Goal: Task Accomplishment & Management: Complete application form

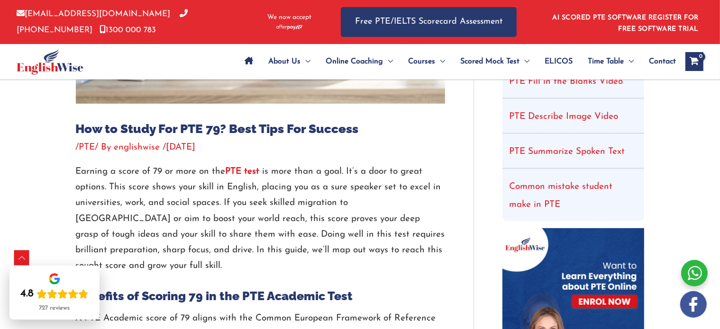
scroll to position [352, 0]
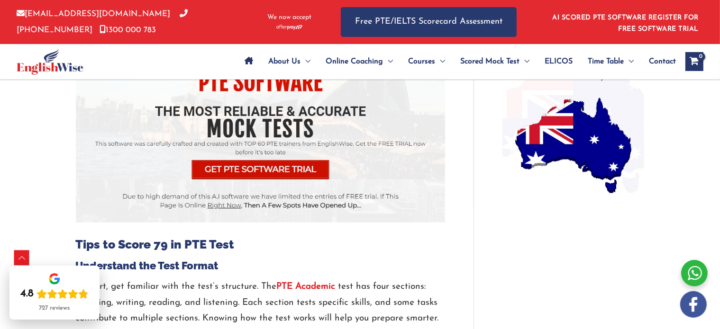
scroll to position [777, 0]
click at [314, 283] on strong "PTE Academic" at bounding box center [306, 287] width 59 height 9
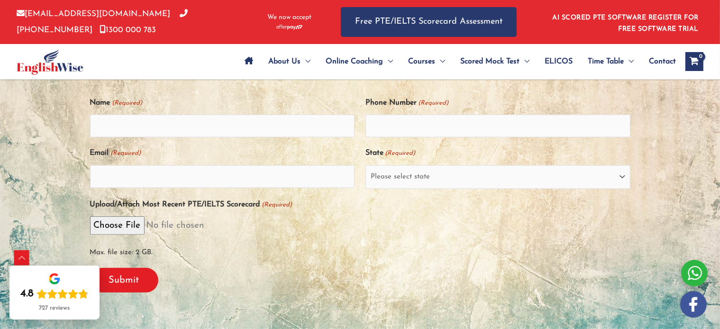
scroll to position [223, 0]
click at [622, 182] on select "Please select state New South Wales (NSW) Victoria (VIC) Queensland (QLD) South…" at bounding box center [497, 178] width 265 height 24
click at [332, 239] on span "Max. file size: 2 GB." at bounding box center [360, 250] width 540 height 22
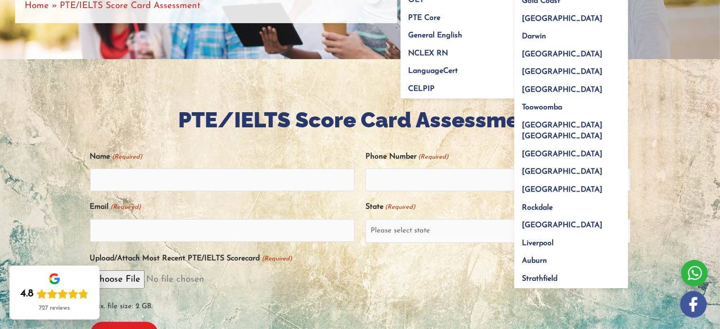
scroll to position [180, 0]
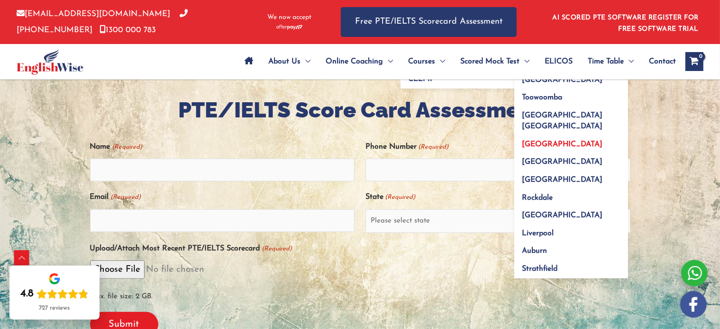
click at [548, 132] on link "Dubai" at bounding box center [571, 141] width 114 height 18
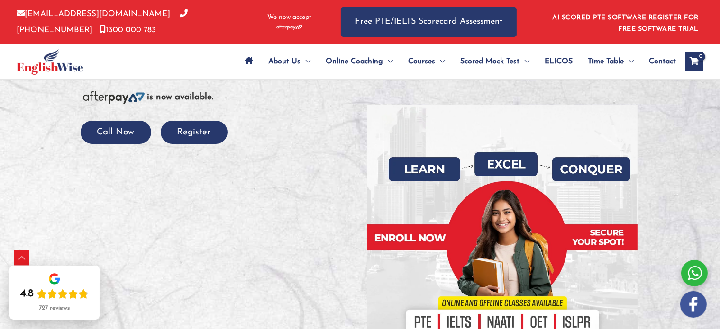
scroll to position [187, 0]
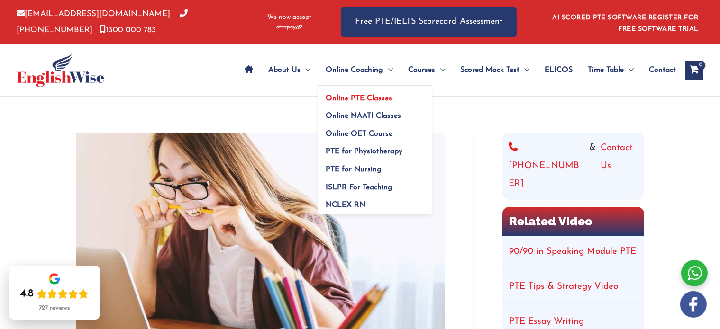
click at [379, 97] on span "Online PTE Classes" at bounding box center [359, 99] width 66 height 8
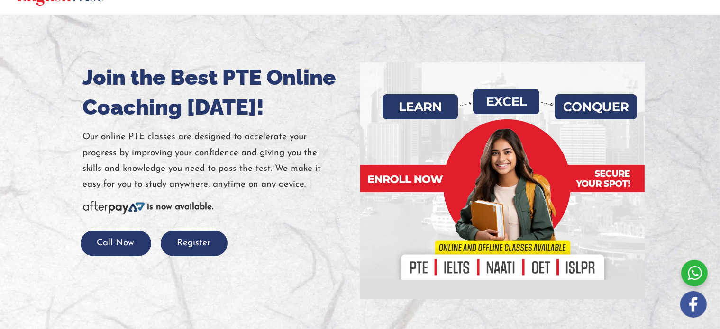
scroll to position [82, 0]
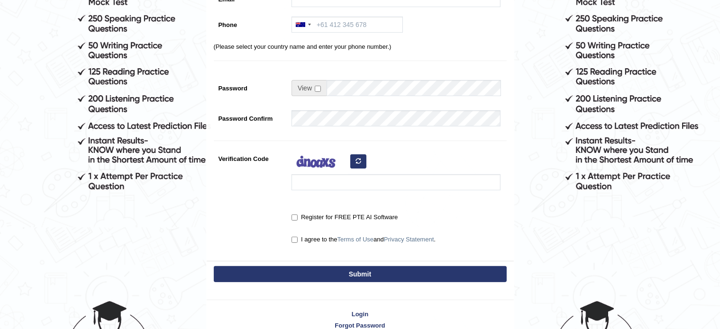
scroll to position [176, 0]
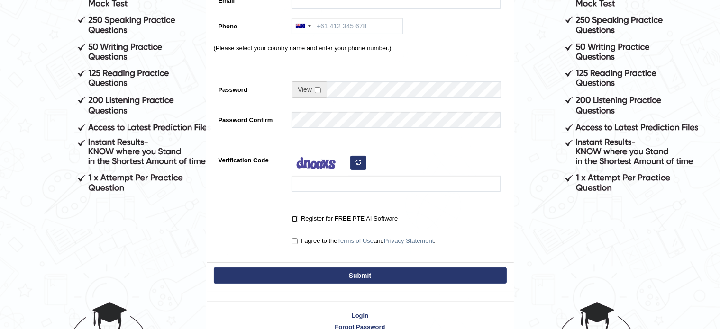
click at [296, 219] on input "Register for FREE PTE AI Software" at bounding box center [295, 219] width 6 height 6
checkbox input "true"
click at [293, 241] on input "I agree to the Terms of Use and Privacy Statement ." at bounding box center [295, 241] width 6 height 6
checkbox input "true"
click at [360, 163] on icon "button" at bounding box center [359, 163] width 6 height 6
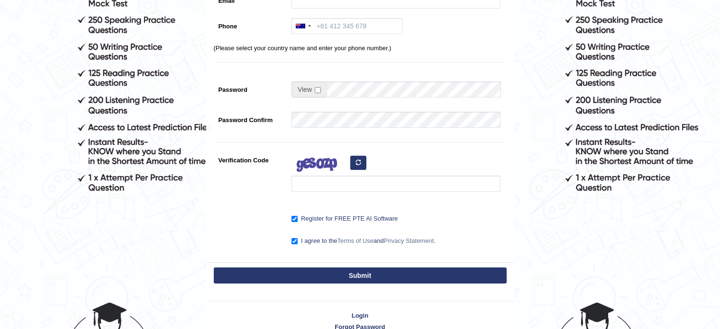
click at [361, 163] on button "button" at bounding box center [358, 163] width 16 height 14
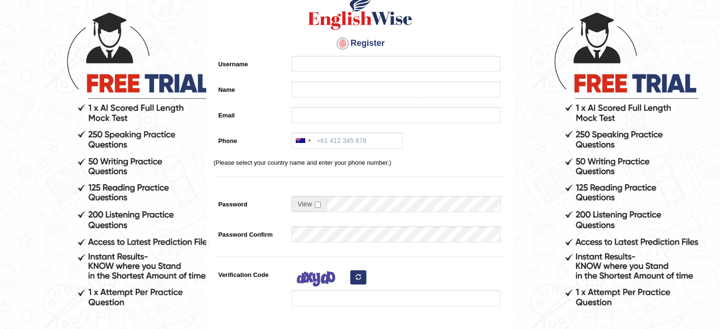
scroll to position [61, 0]
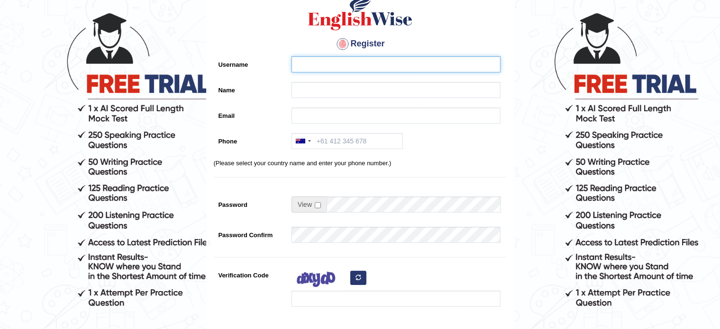
click at [355, 66] on input "Username" at bounding box center [396, 64] width 209 height 16
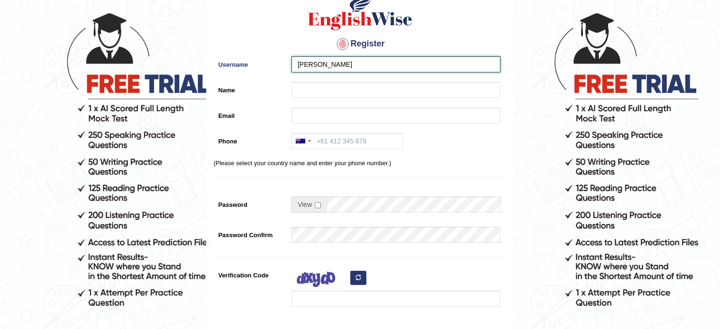
click at [355, 66] on input "VIVEKSINGH" at bounding box center [396, 64] width 209 height 16
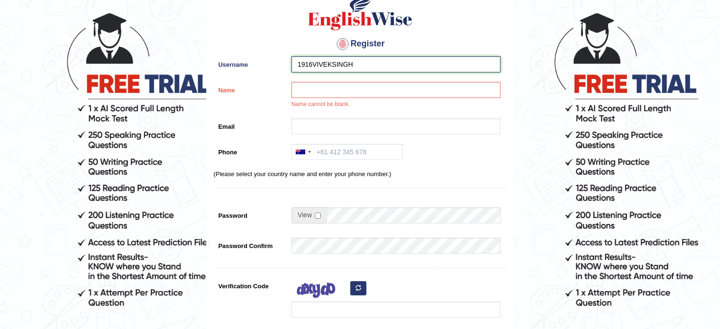
type input "1916VIVEKSINGH"
type input "[PERSON_NAME]"
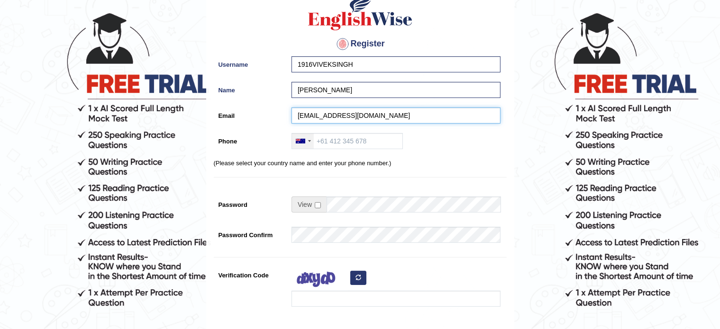
type input "1916VIVEKSINGH@GMAIL.COM"
click at [310, 142] on div at bounding box center [303, 141] width 22 height 15
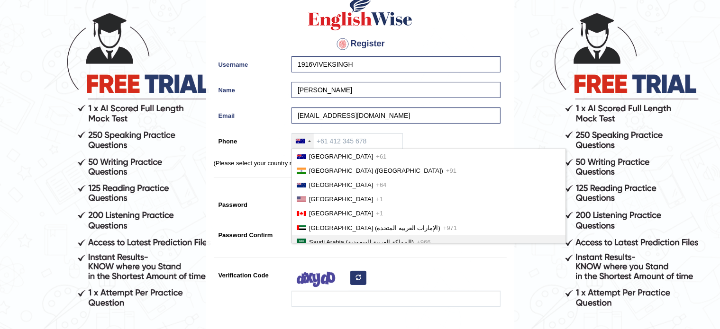
click at [343, 239] on span "Saudi Arabia (‫المملكة العربية السعودية‬‎)" at bounding box center [361, 242] width 105 height 7
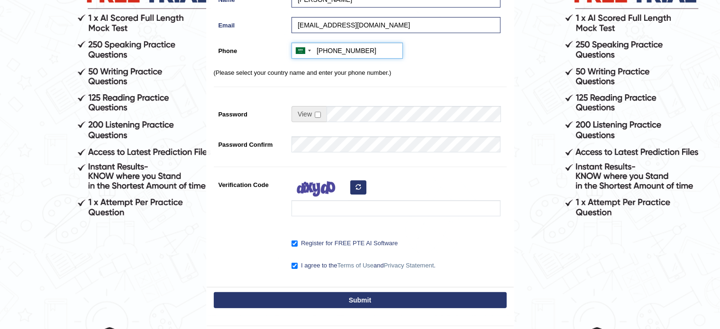
scroll to position [152, 0]
type input "+966596479500"
click at [317, 111] on input "checkbox" at bounding box center [318, 114] width 6 height 6
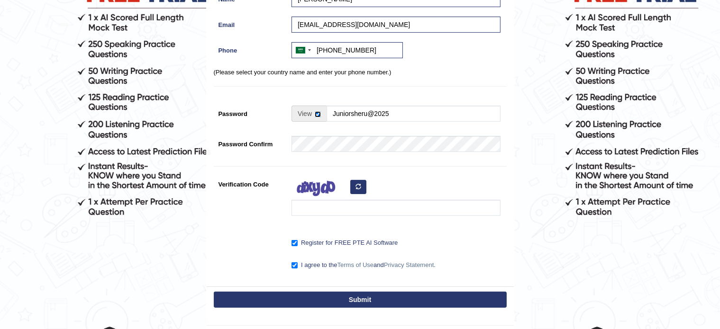
click at [317, 111] on input "checkbox" at bounding box center [318, 114] width 6 height 6
checkbox input "false"
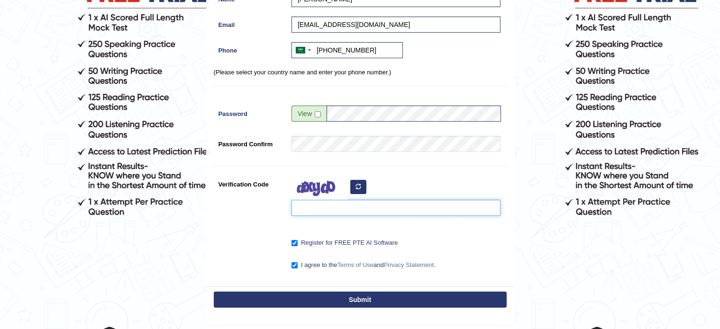
click at [343, 208] on input "Verification Code" at bounding box center [396, 208] width 209 height 16
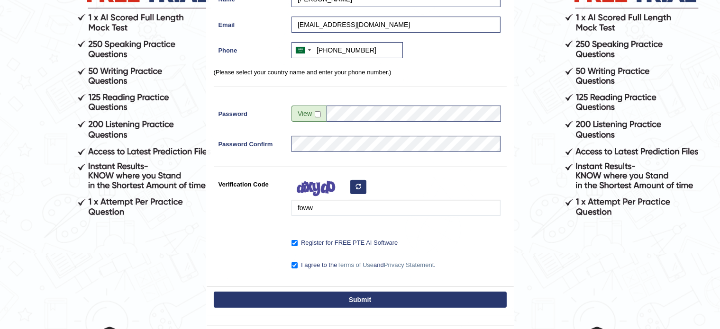
click at [356, 193] on button "button" at bounding box center [358, 187] width 16 height 14
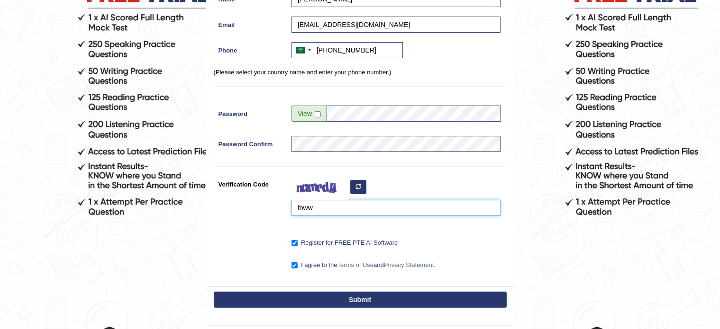
click at [358, 212] on input "foww" at bounding box center [396, 208] width 209 height 16
type input "ibzist"
click at [428, 303] on button "Submit" at bounding box center [360, 300] width 293 height 16
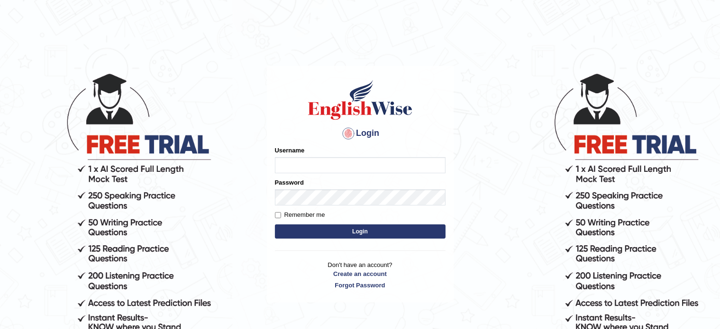
click at [411, 168] on input "Username" at bounding box center [360, 165] width 171 height 16
type input "1916viveksingh"
click at [279, 213] on input "Remember me" at bounding box center [278, 215] width 6 height 6
checkbox input "true"
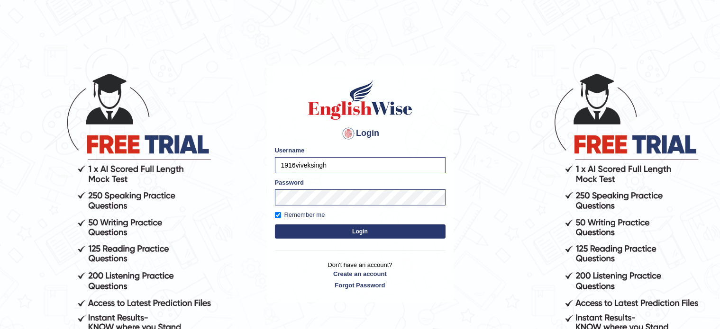
click at [304, 227] on button "Login" at bounding box center [360, 232] width 171 height 14
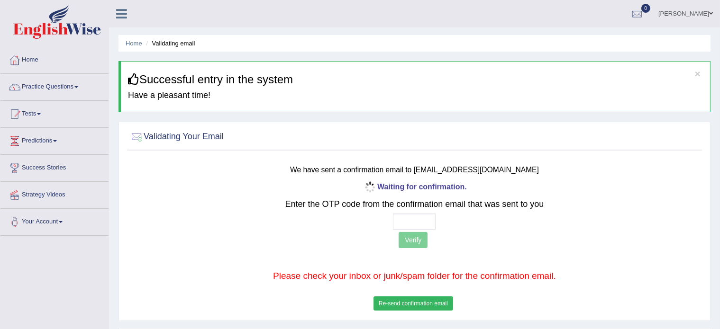
click at [603, 116] on div "Home Validating email × Successful entry in the system Have a pleasant time! Va…" at bounding box center [414, 237] width 611 height 474
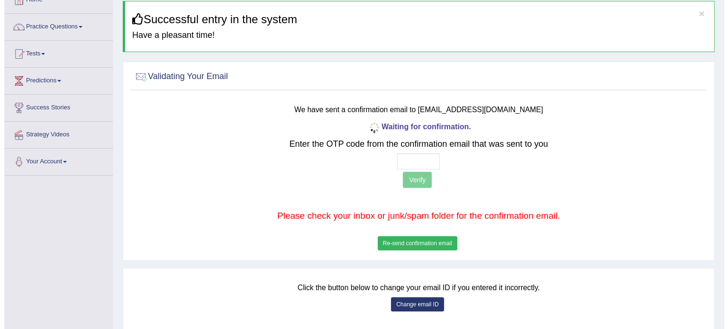
scroll to position [105, 0]
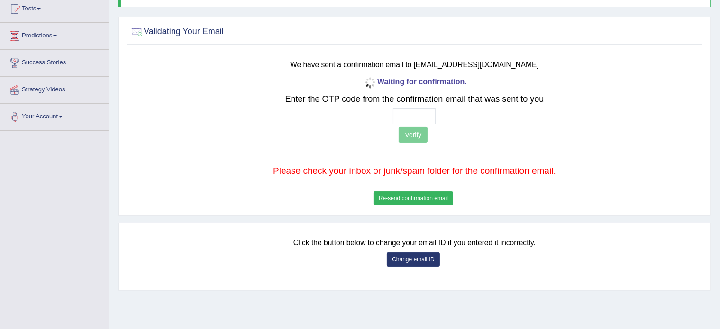
click at [406, 196] on button "Re-send confirmation email" at bounding box center [414, 199] width 80 height 14
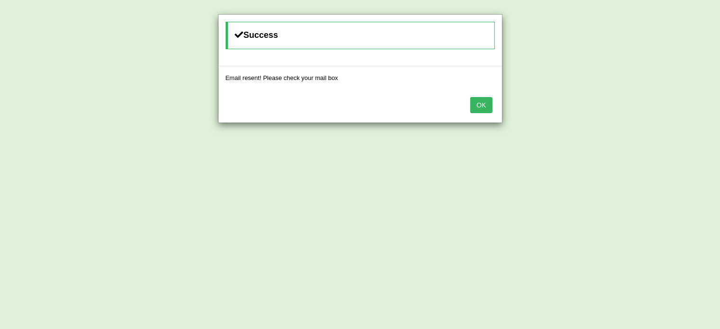
click at [484, 109] on button "OK" at bounding box center [481, 105] width 22 height 16
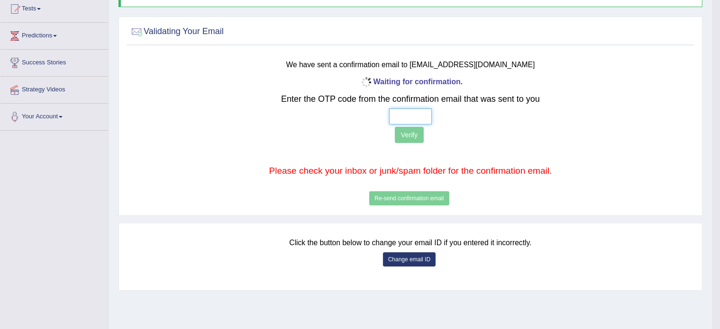
click at [412, 121] on input "text" at bounding box center [410, 117] width 43 height 16
type input "8 5 9 0"
click at [408, 130] on button "Verify" at bounding box center [409, 135] width 29 height 16
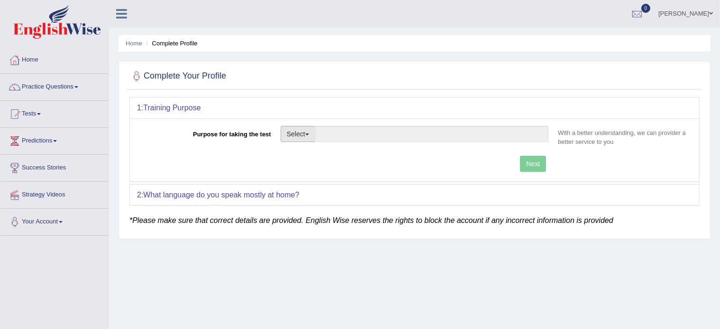
click at [309, 131] on button "Select" at bounding box center [298, 134] width 35 height 16
click at [343, 163] on link "Permanent Residency" at bounding box center [323, 167] width 84 height 12
type input "Permanent Residency"
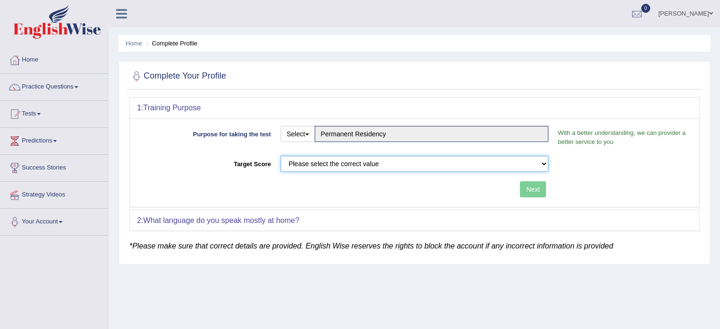
click at [426, 164] on select "Please select the correct value 50 (6 bands) 58 (6.5 bands) 65 (7 bands) 79 (8 …" at bounding box center [415, 164] width 268 height 16
select select "65"
click at [281, 156] on select "Please select the correct value 50 (6 bands) 58 (6.5 bands) 65 (7 bands) 79 (8 …" at bounding box center [415, 164] width 268 height 16
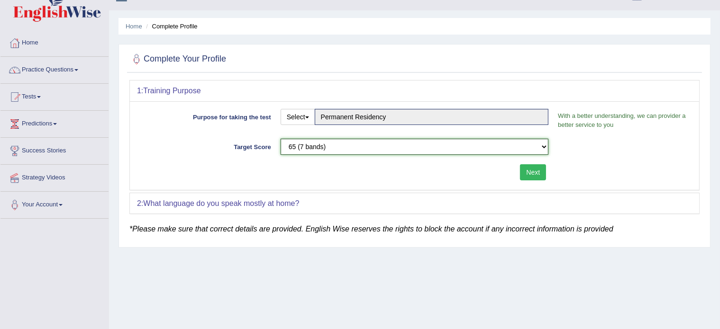
scroll to position [49, 0]
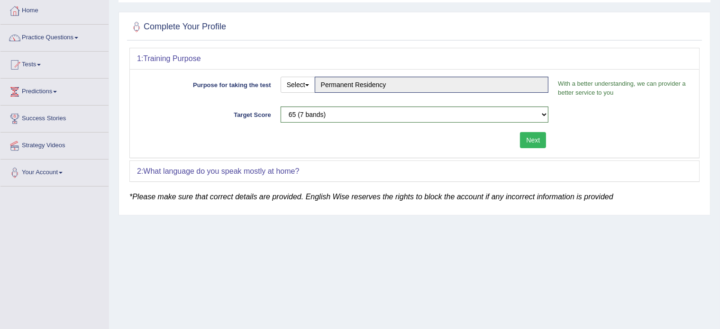
click at [406, 169] on div "2: What language do you speak mostly at home?" at bounding box center [414, 171] width 569 height 21
click at [286, 171] on b "What language do you speak mostly at home?" at bounding box center [221, 171] width 156 height 8
click at [529, 131] on div "Purpose for taking the test Select Student Visa Permanent Residency Nursing Oth…" at bounding box center [414, 113] width 569 height 89
click at [529, 138] on button "Next" at bounding box center [533, 140] width 26 height 16
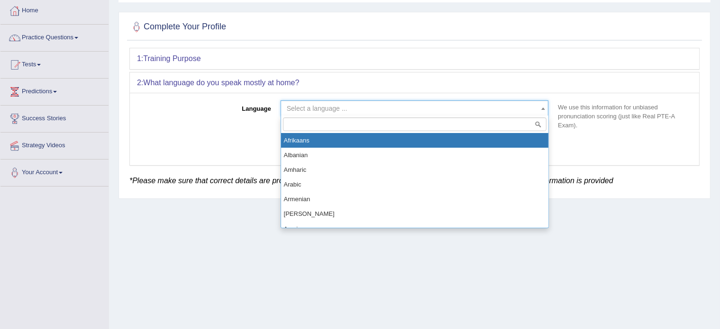
click at [530, 106] on span "Select a language ..." at bounding box center [412, 108] width 250 height 9
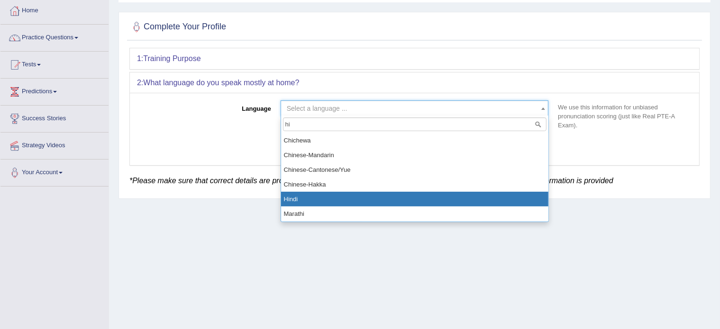
type input "hi"
select select "Hindi"
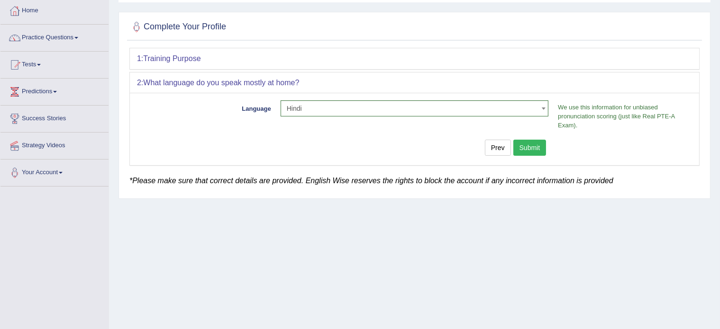
click at [537, 148] on button "Submit" at bounding box center [529, 148] width 33 height 16
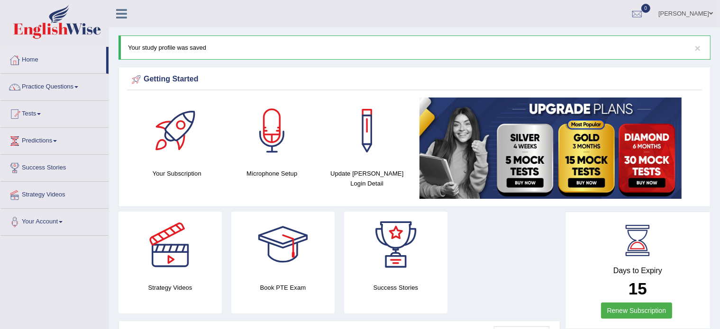
click at [695, 270] on h4 "Days to Expiry" at bounding box center [638, 271] width 124 height 9
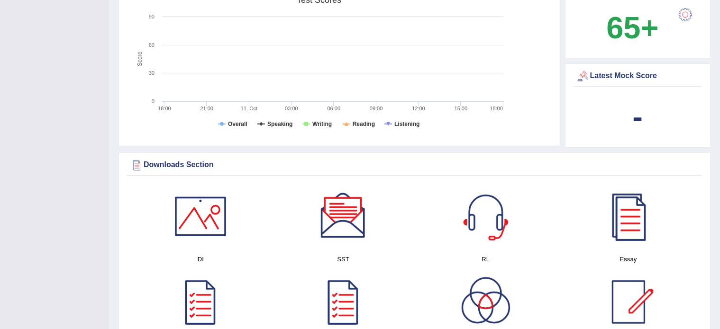
scroll to position [361, 0]
click at [274, 123] on tspan "Speaking" at bounding box center [279, 125] width 25 height 7
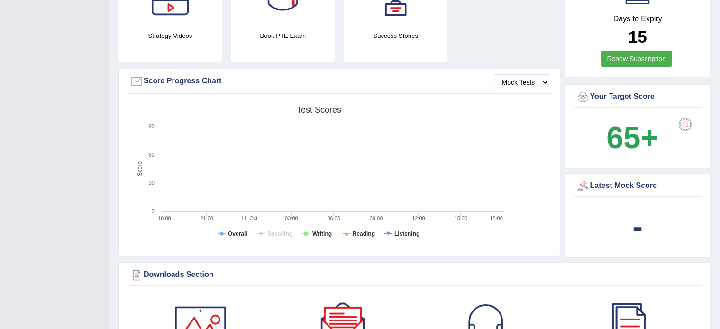
scroll to position [223, 0]
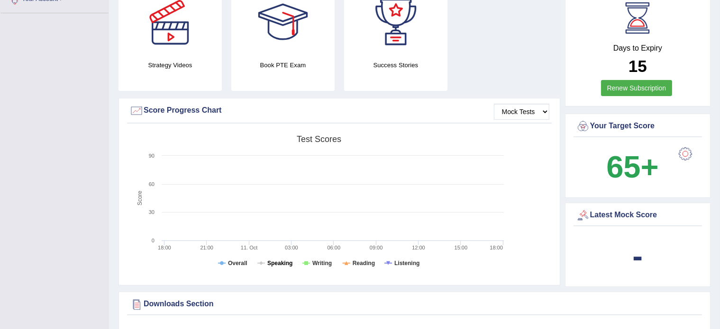
click at [270, 261] on tspan "Speaking" at bounding box center [279, 263] width 25 height 7
click at [540, 109] on select "Mock Tests" at bounding box center [521, 112] width 55 height 16
click at [529, 43] on div "Strategy Videos Book PTE Exam Success Stories" at bounding box center [339, 43] width 451 height 109
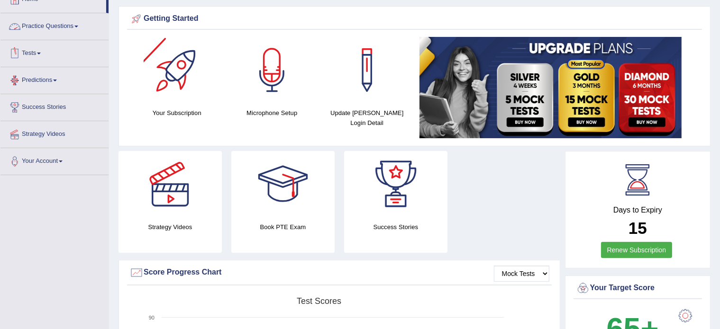
scroll to position [0, 0]
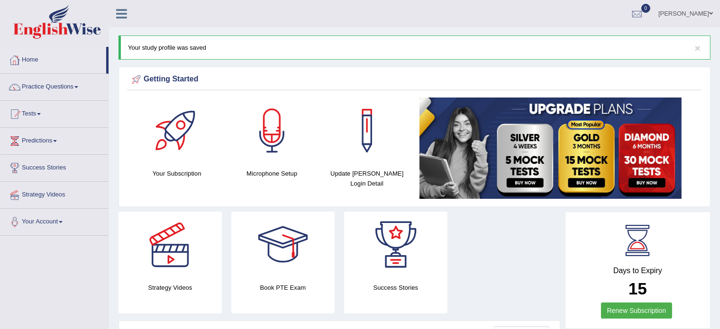
click at [74, 87] on link "Practice Questions" at bounding box center [54, 86] width 108 height 24
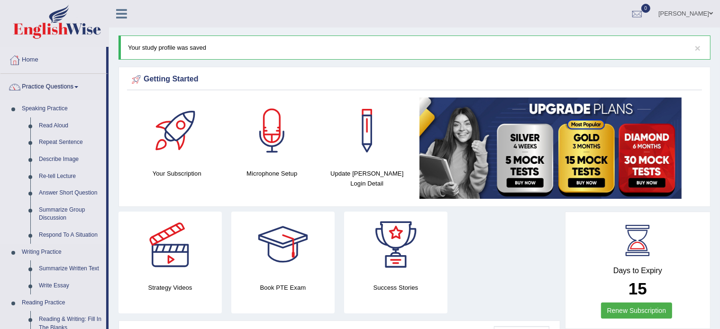
click at [53, 107] on link "Speaking Practice" at bounding box center [62, 108] width 89 height 17
click at [52, 121] on link "Read Aloud" at bounding box center [71, 126] width 72 height 17
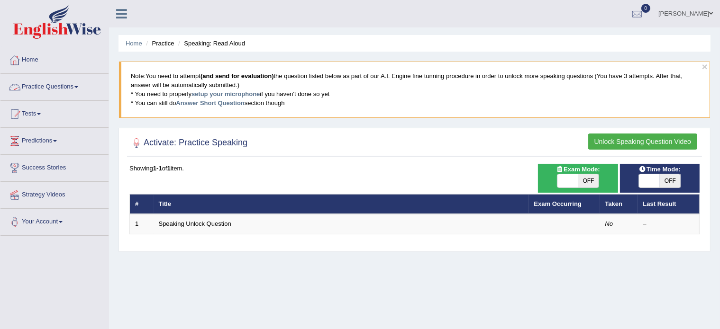
click at [84, 89] on link "Practice Questions" at bounding box center [54, 86] width 108 height 24
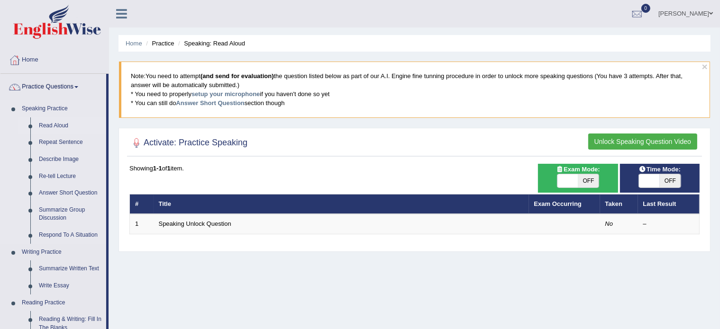
click at [62, 110] on link "Speaking Practice" at bounding box center [62, 108] width 89 height 17
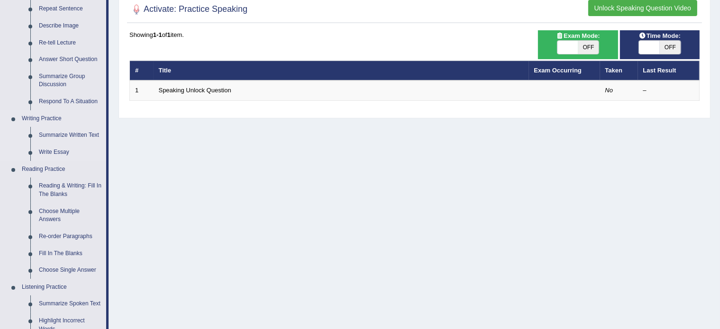
scroll to position [144, 0]
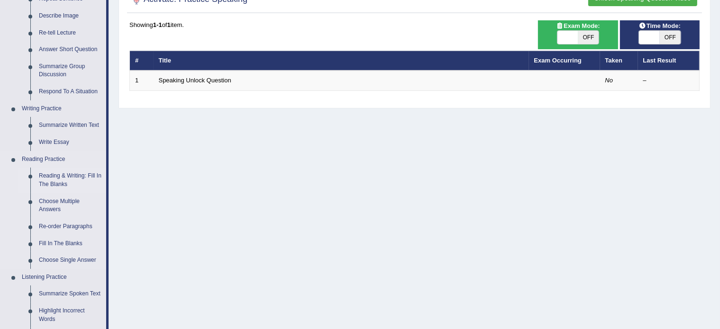
click at [71, 178] on link "Reading & Writing: Fill In The Blanks" at bounding box center [71, 180] width 72 height 25
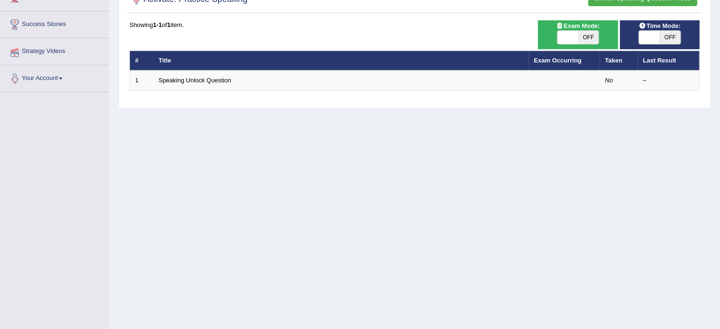
scroll to position [168, 0]
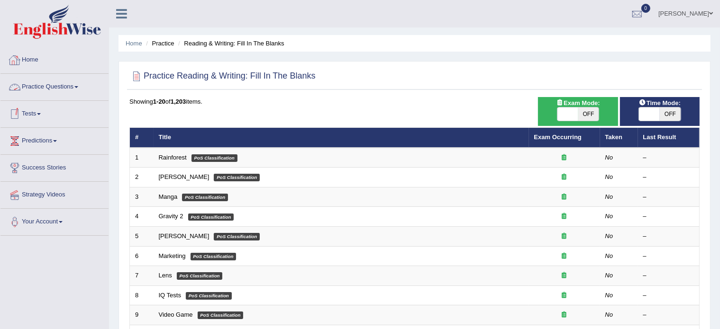
click at [35, 62] on link "Home" at bounding box center [54, 59] width 108 height 24
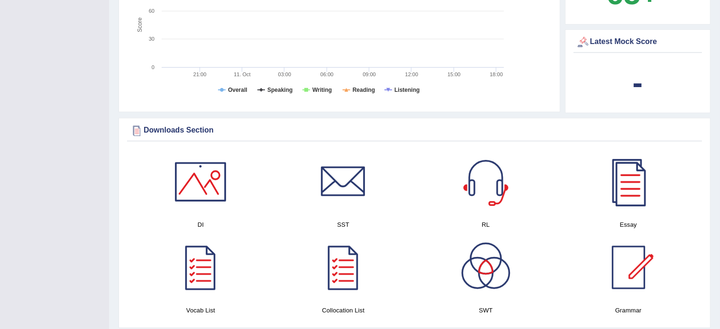
scroll to position [418, 0]
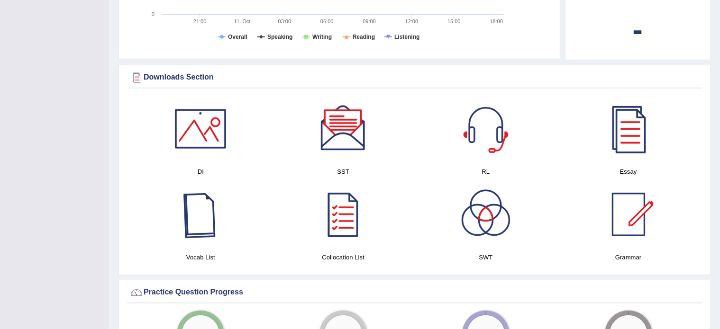
click at [199, 225] on div at bounding box center [200, 215] width 66 height 66
click at [633, 212] on div at bounding box center [628, 215] width 66 height 66
click at [355, 222] on div at bounding box center [343, 215] width 66 height 66
click at [218, 133] on div at bounding box center [200, 129] width 66 height 66
click at [352, 134] on div at bounding box center [343, 129] width 66 height 66
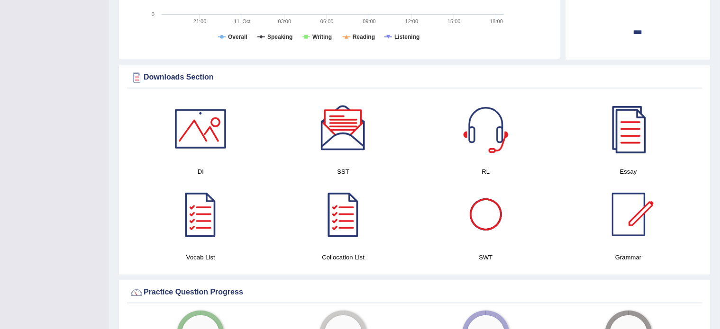
click at [476, 211] on div at bounding box center [486, 215] width 66 height 66
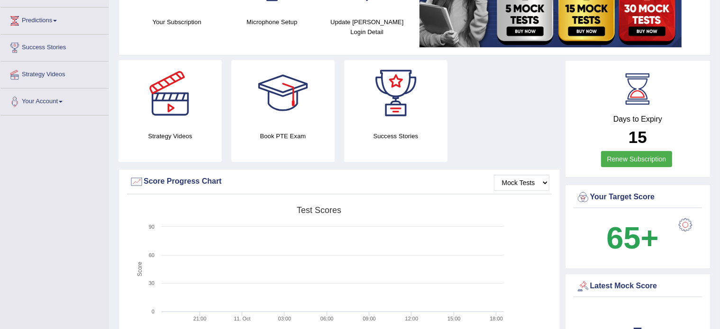
scroll to position [0, 0]
